Goal: Check status: Check status

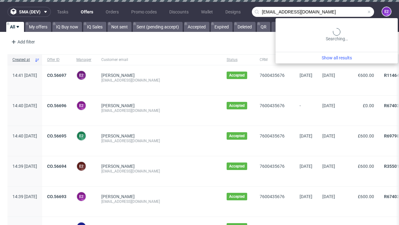
type input "[EMAIL_ADDRESS][DOMAIN_NAME]"
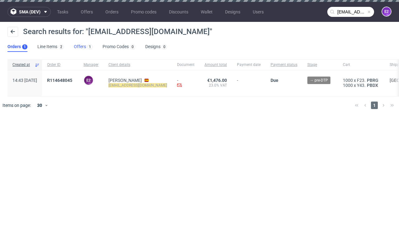
click at [83, 47] on link "Offers 1" at bounding box center [83, 47] width 19 height 10
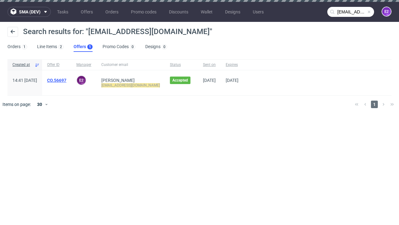
click at [66, 80] on link "CO.56697" at bounding box center [56, 80] width 19 height 5
